Goal: Navigation & Orientation: Find specific page/section

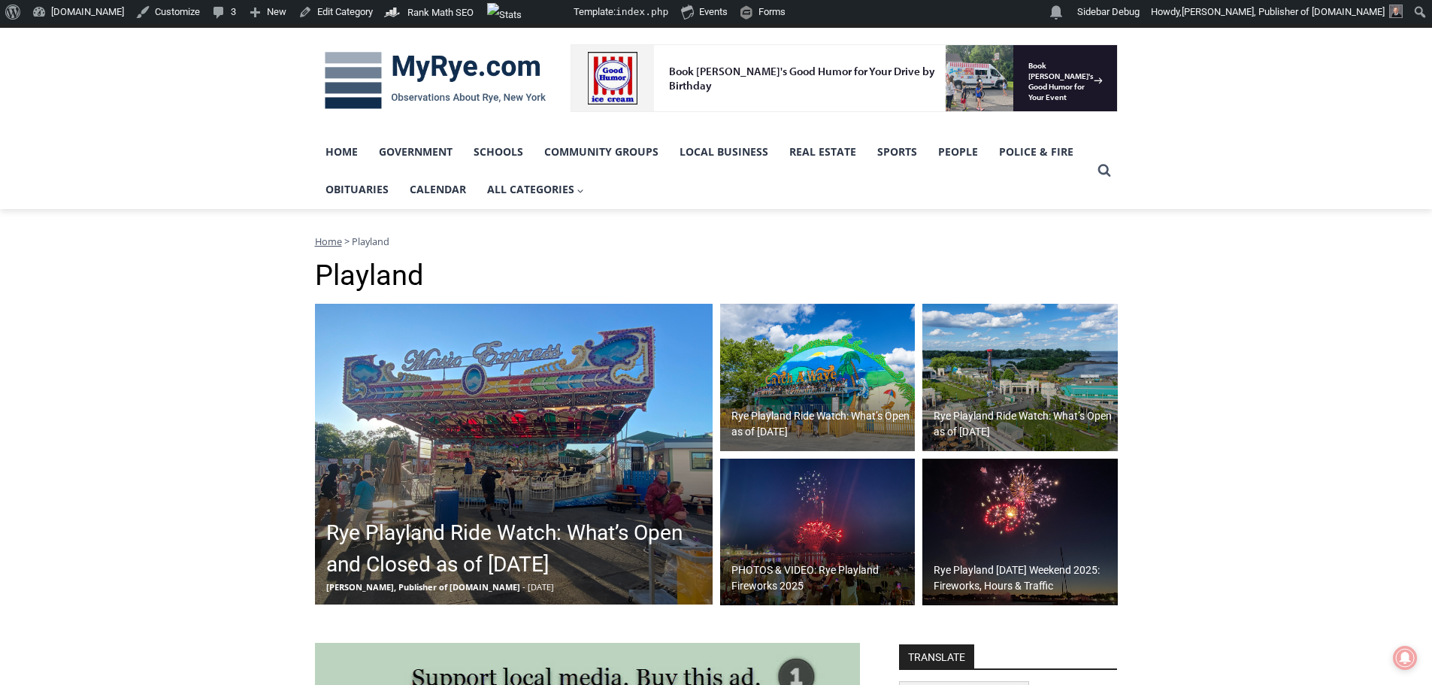
scroll to position [376, 0]
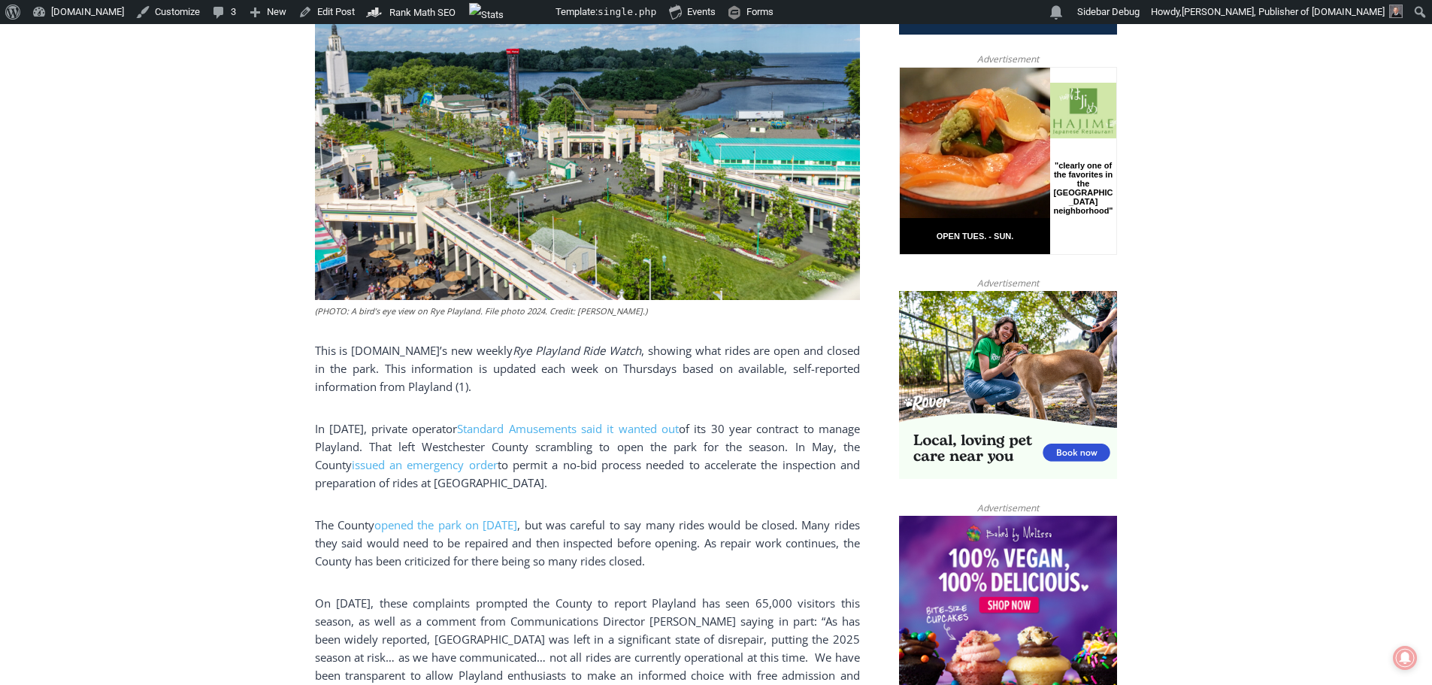
scroll to position [301, 0]
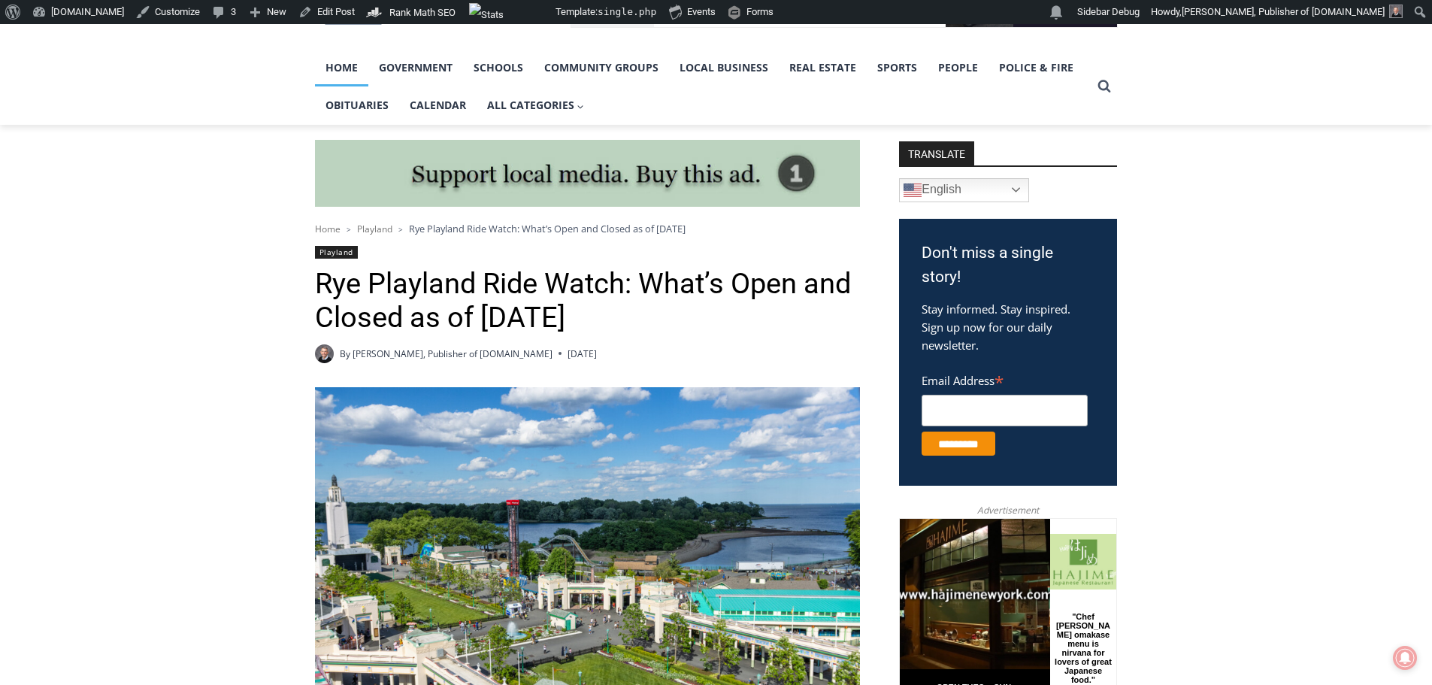
click at [346, 63] on link "Home" at bounding box center [341, 68] width 53 height 38
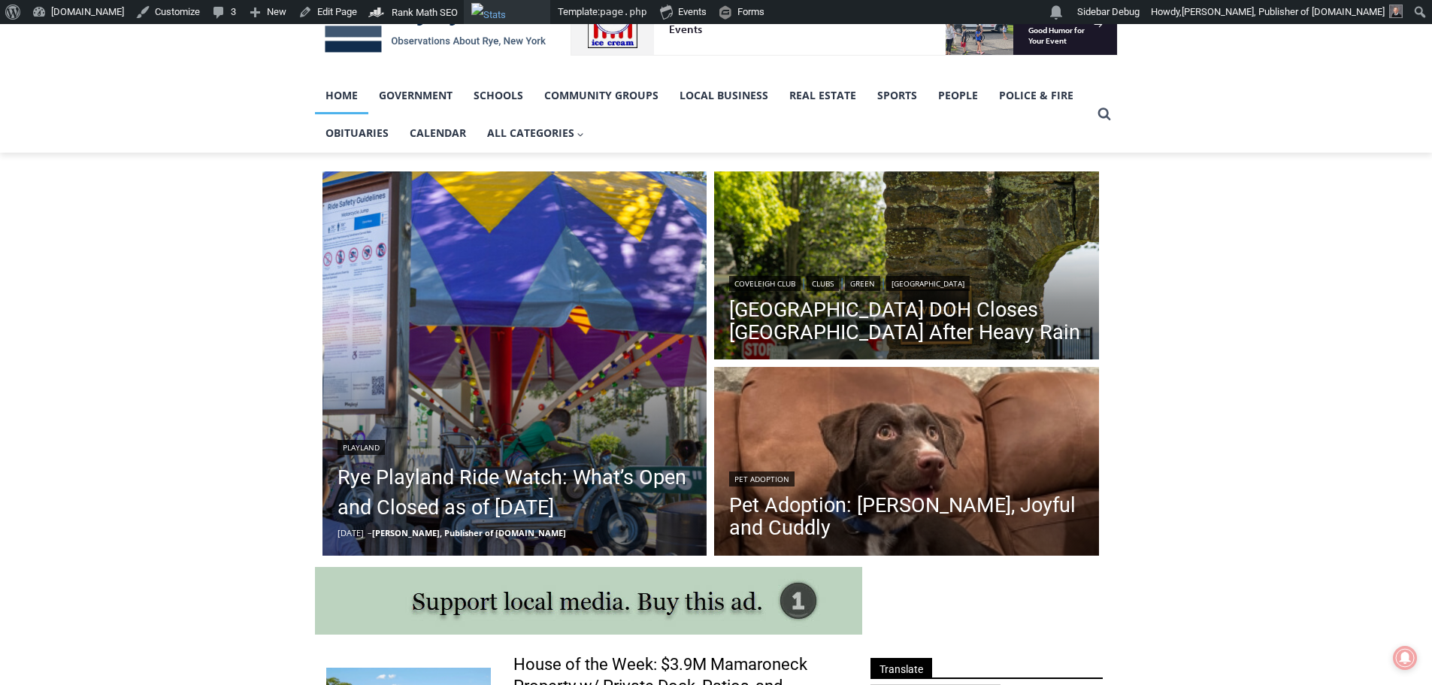
scroll to position [75, 0]
